Goal: Go to known website: Go to known website

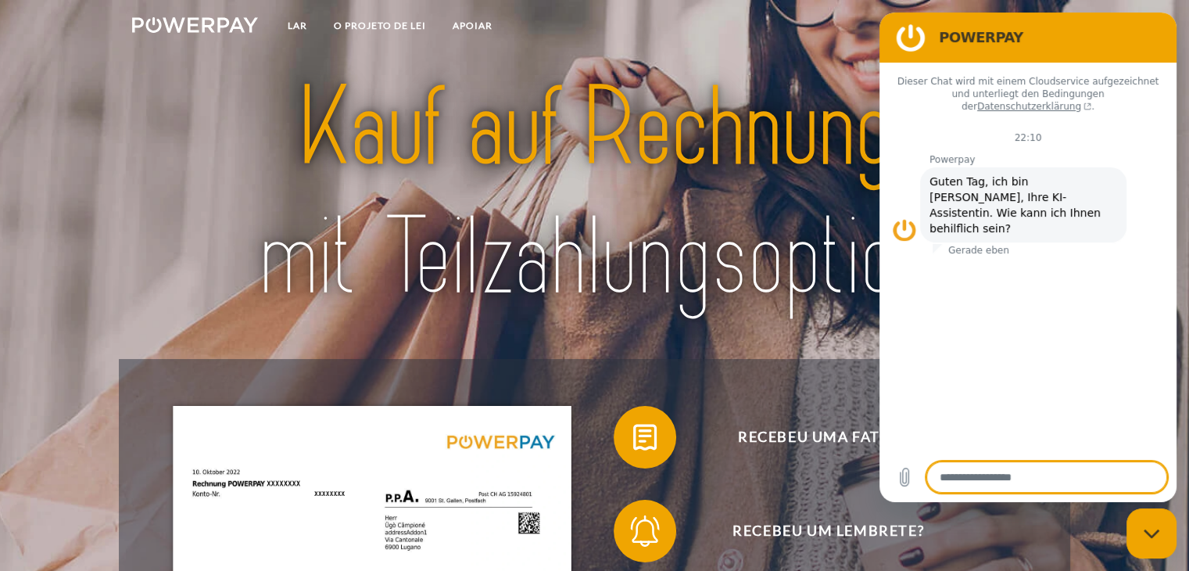
scroll to position [31, 0]
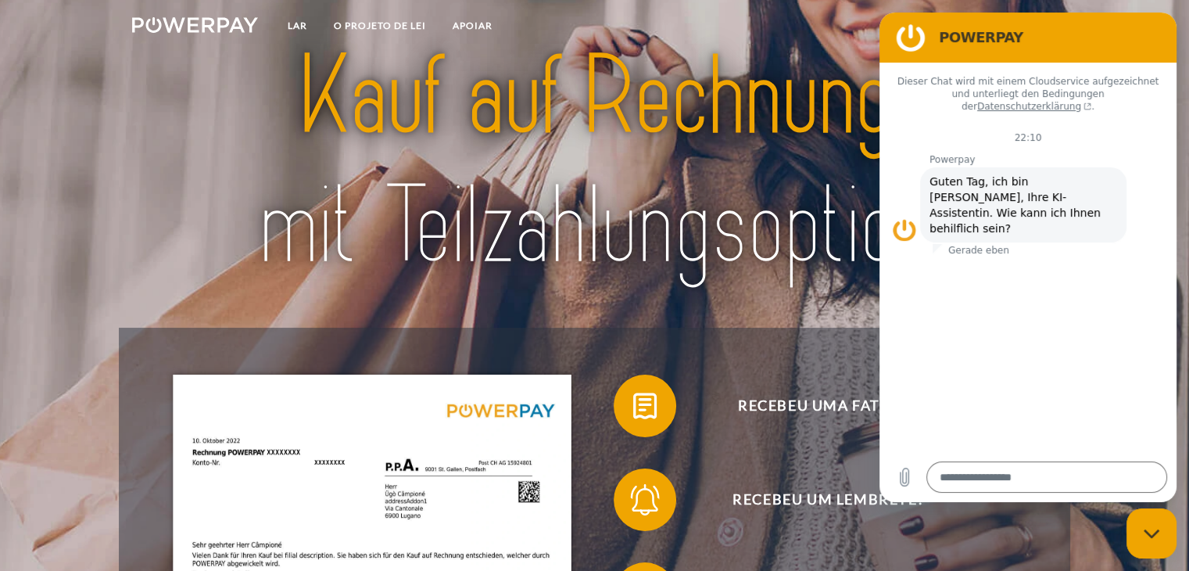
click at [835, 303] on div at bounding box center [594, 163] width 951 height 330
click at [858, 279] on img at bounding box center [593, 161] width 833 height 271
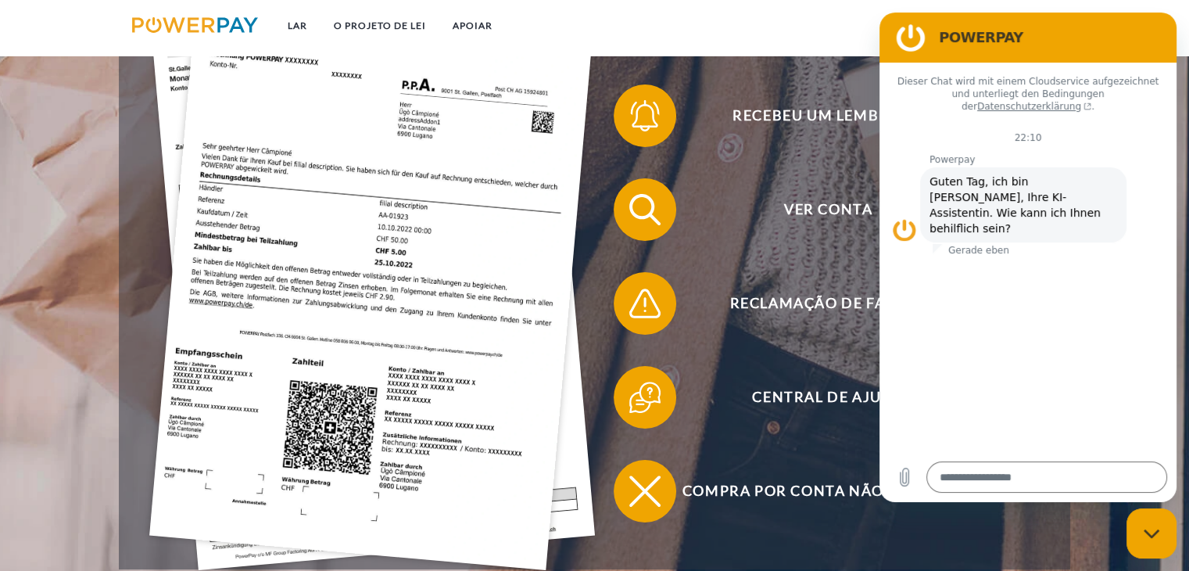
scroll to position [438, 0]
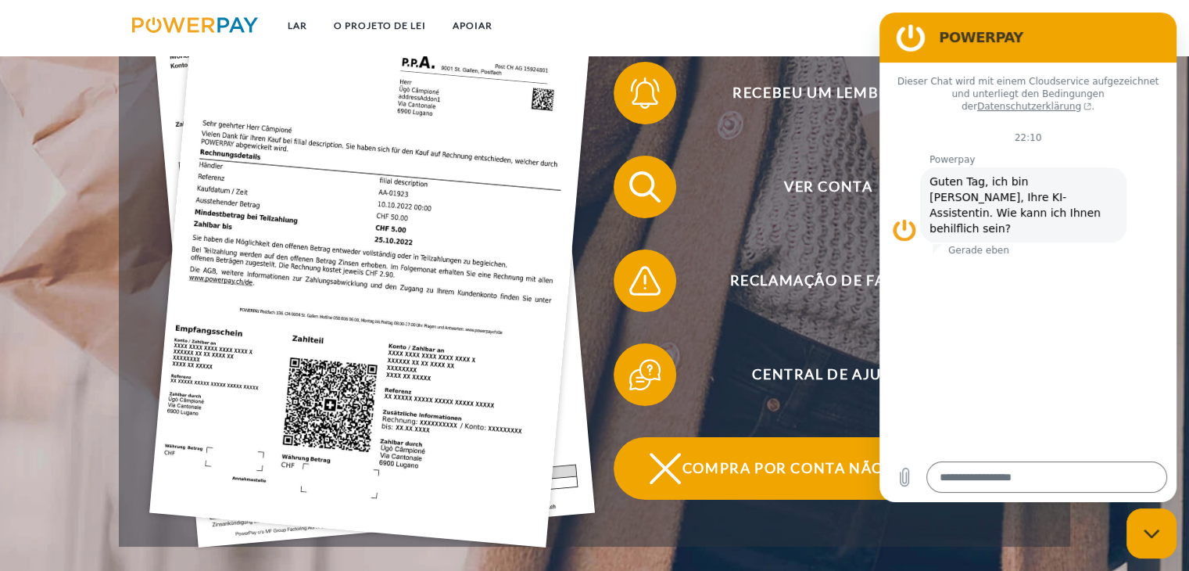
click at [675, 457] on img at bounding box center [665, 468] width 39 height 39
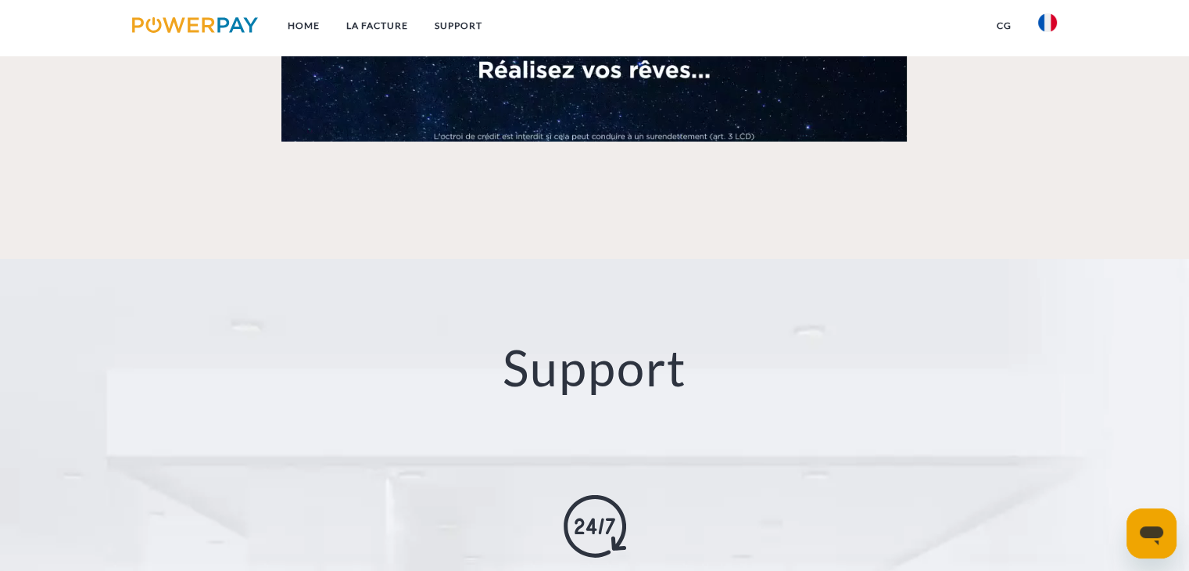
scroll to position [2448, 0]
